Goal: Task Accomplishment & Management: Manage account settings

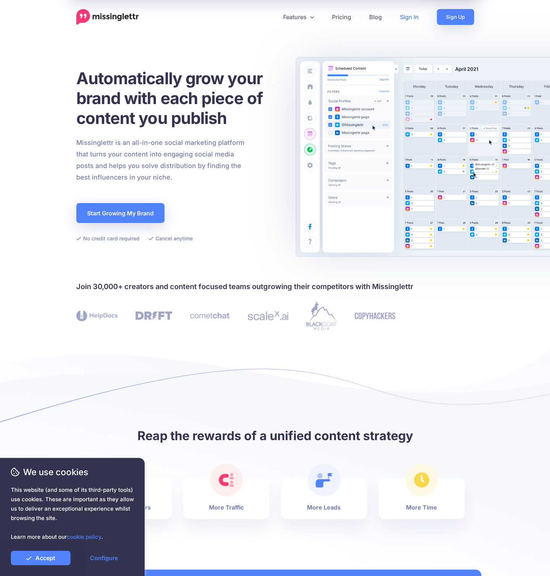
click at [404, 19] on link "Sign In" at bounding box center [409, 17] width 37 height 16
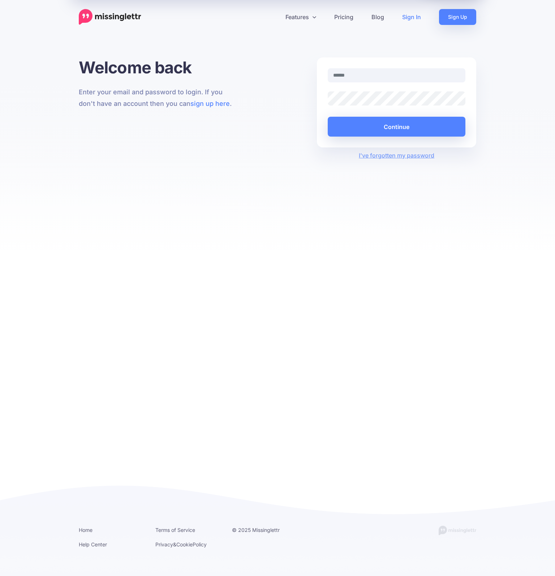
type input "**********"
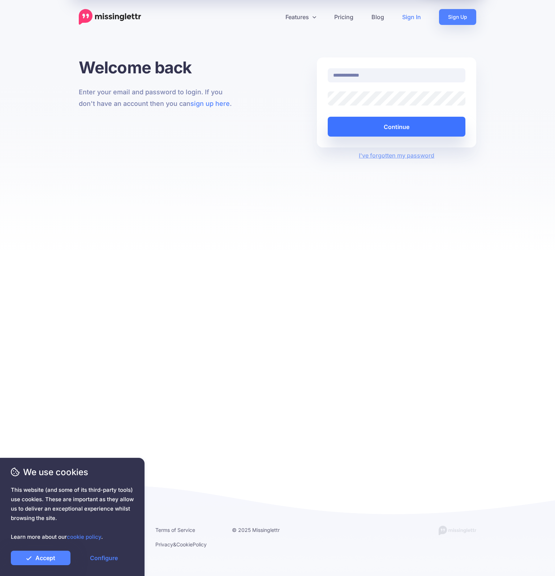
click at [401, 128] on button "Continue" at bounding box center [397, 127] width 138 height 20
